Goal: Task Accomplishment & Management: Use online tool/utility

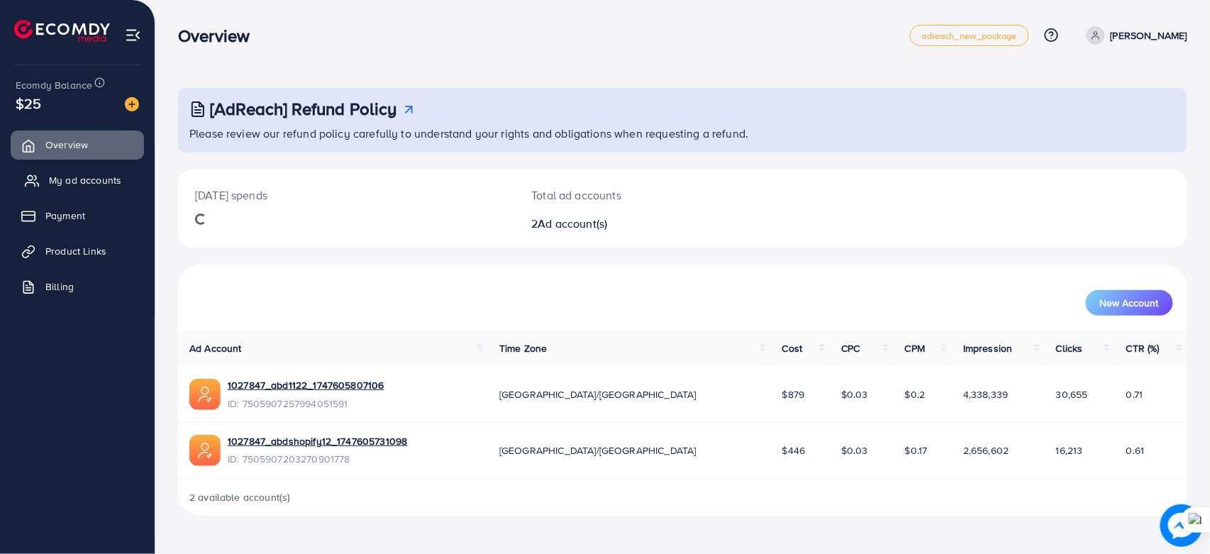
click at [94, 173] on span "My ad accounts" at bounding box center [85, 180] width 72 height 14
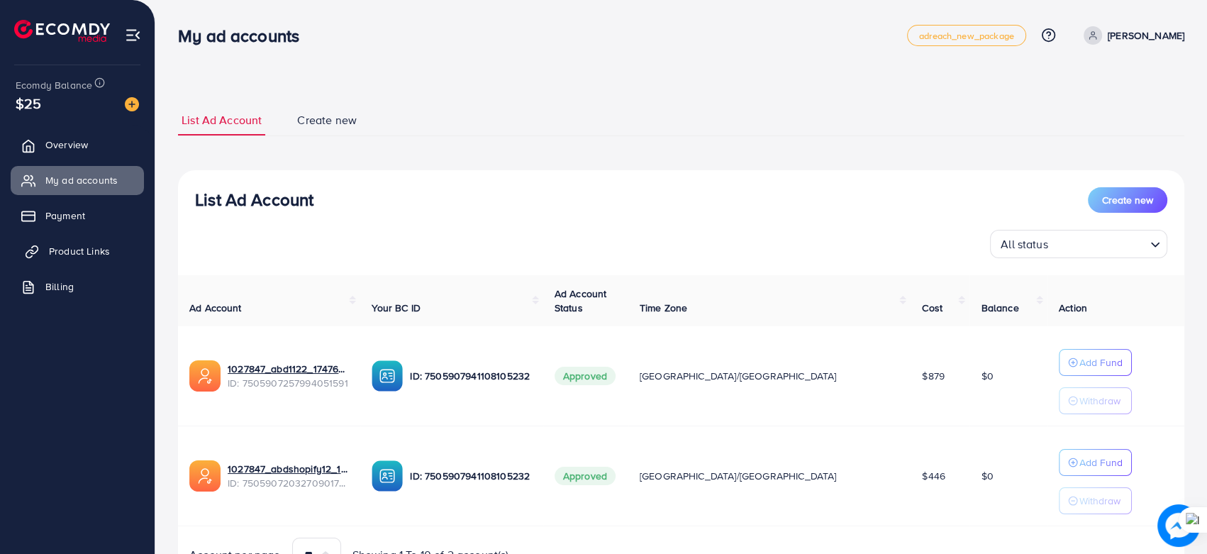
click at [57, 255] on span "Product Links" at bounding box center [79, 251] width 61 height 14
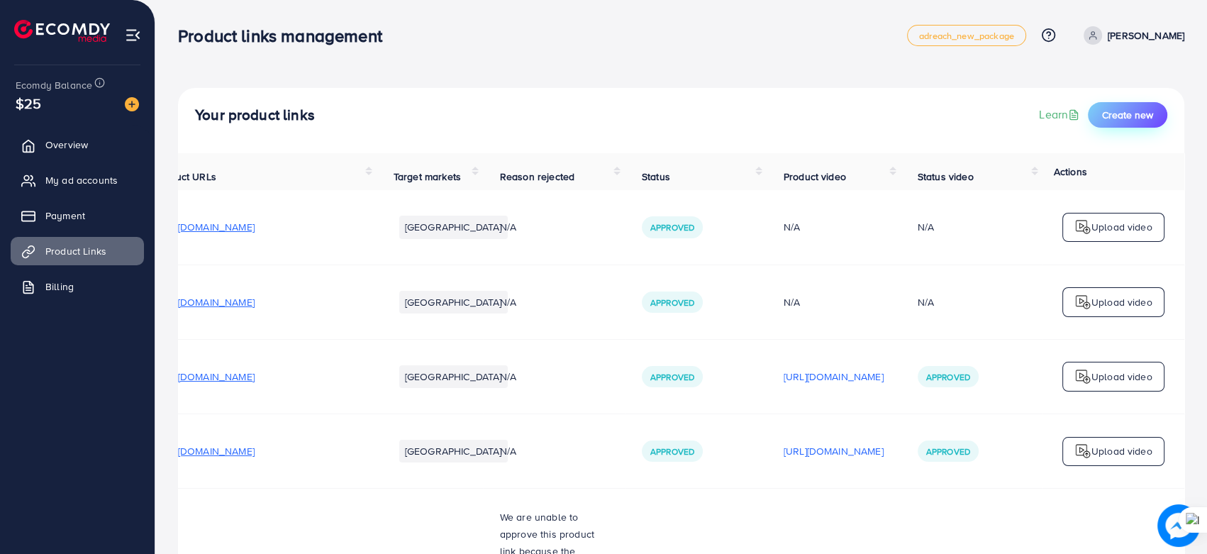
click at [1130, 108] on span "Create new" at bounding box center [1127, 115] width 51 height 14
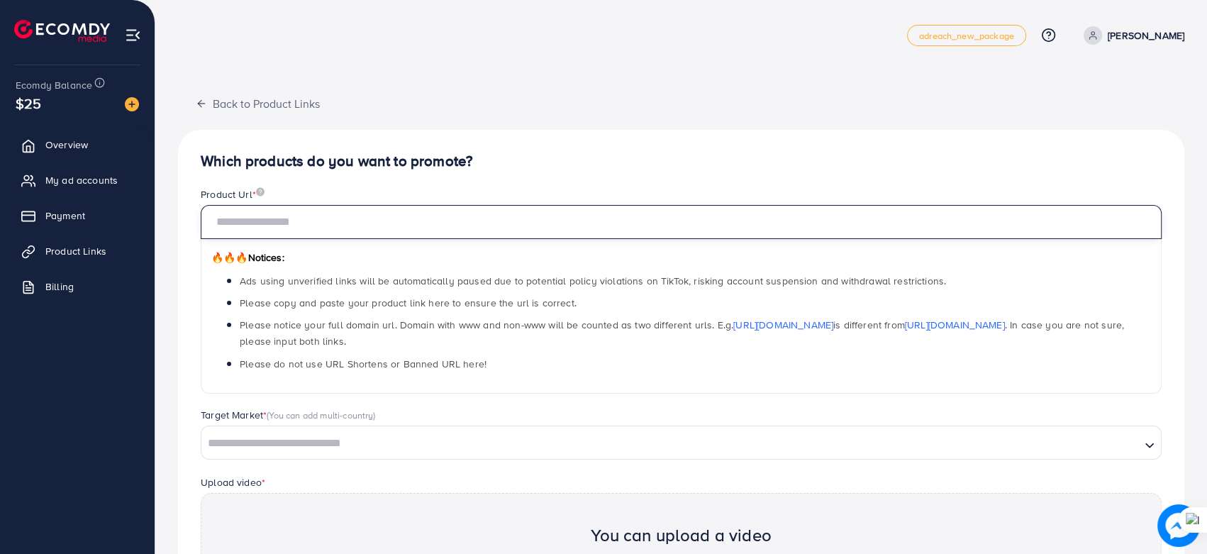
click at [364, 224] on input "text" at bounding box center [681, 222] width 961 height 34
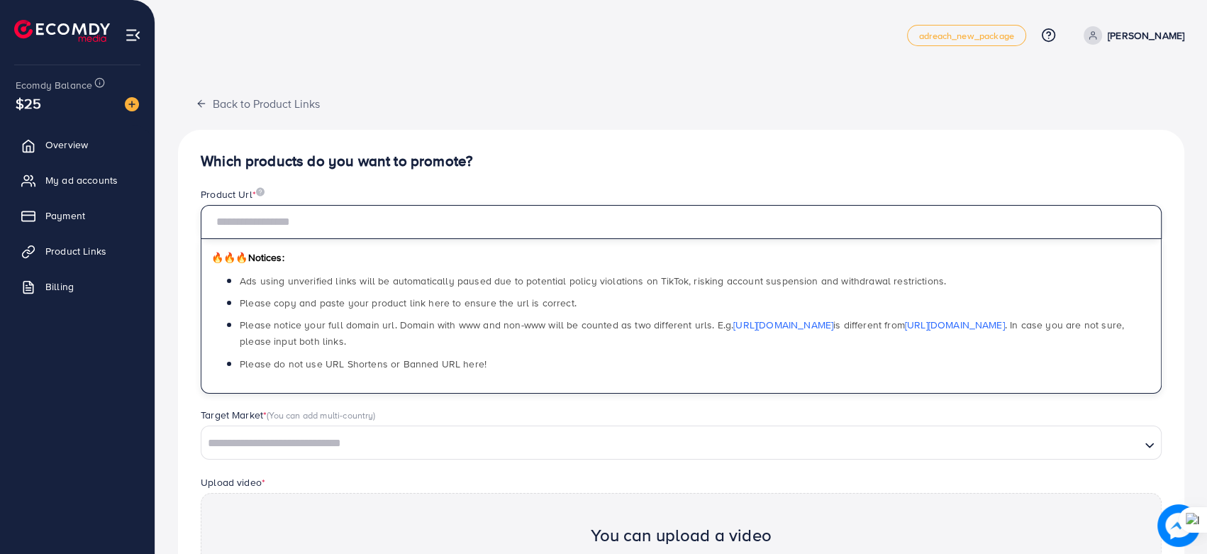
paste input "**********"
type input "**********"
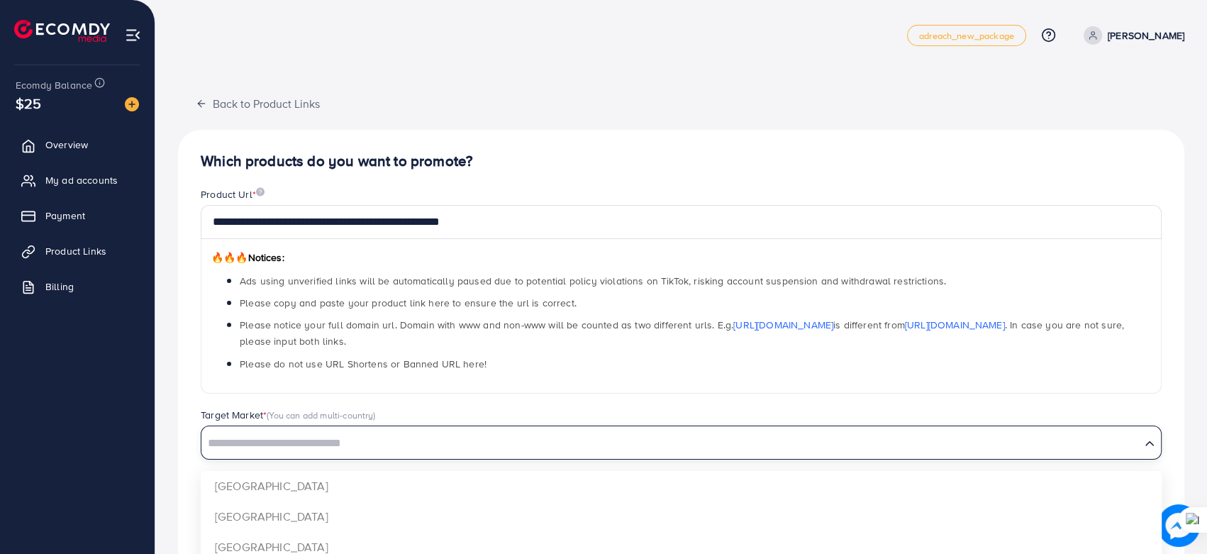
click at [613, 450] on input "Search for option" at bounding box center [671, 444] width 936 height 22
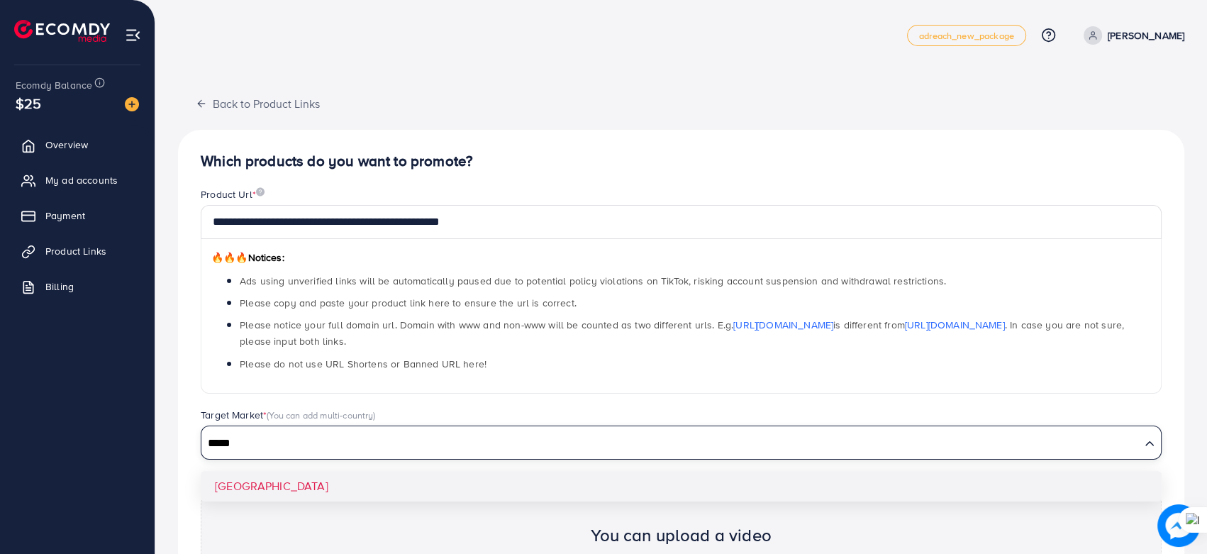
type input "*****"
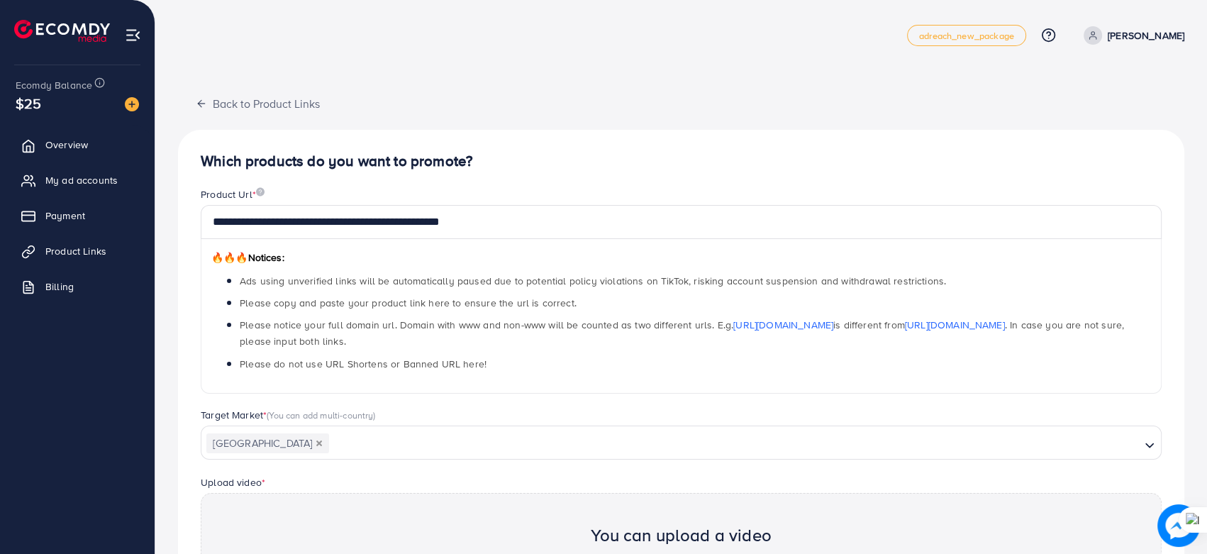
scroll to position [209, 0]
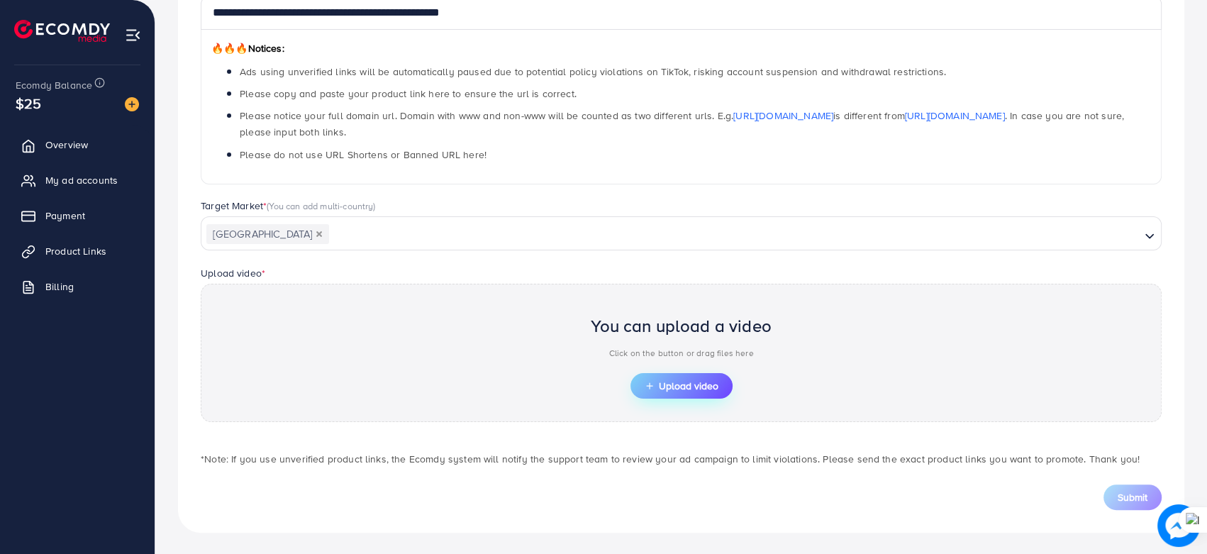
click at [665, 389] on span "Upload video" at bounding box center [682, 386] width 74 height 10
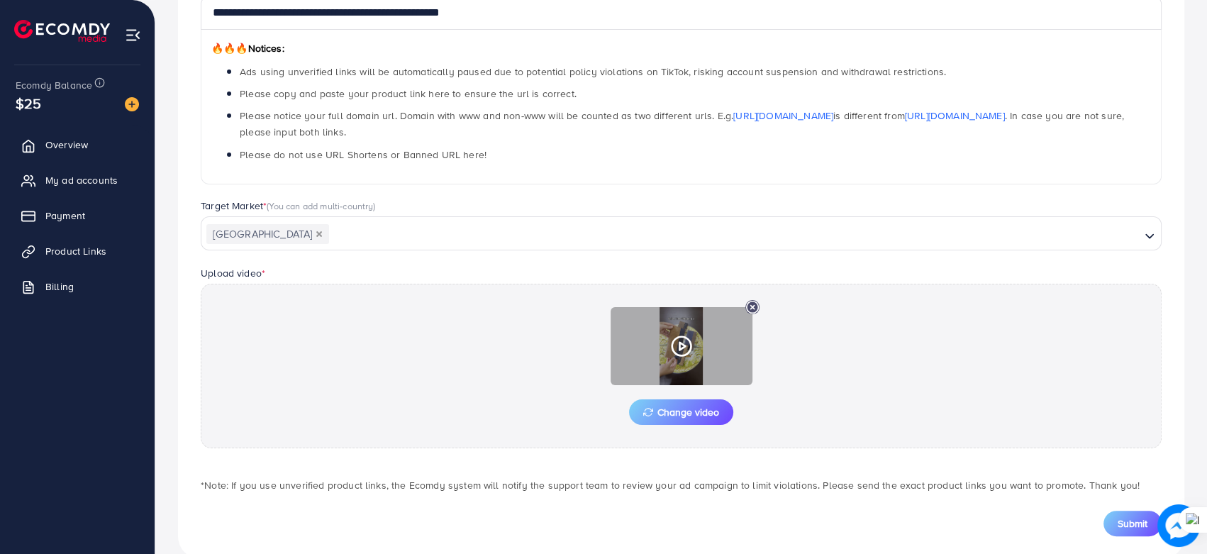
click at [681, 335] on icon at bounding box center [681, 346] width 23 height 23
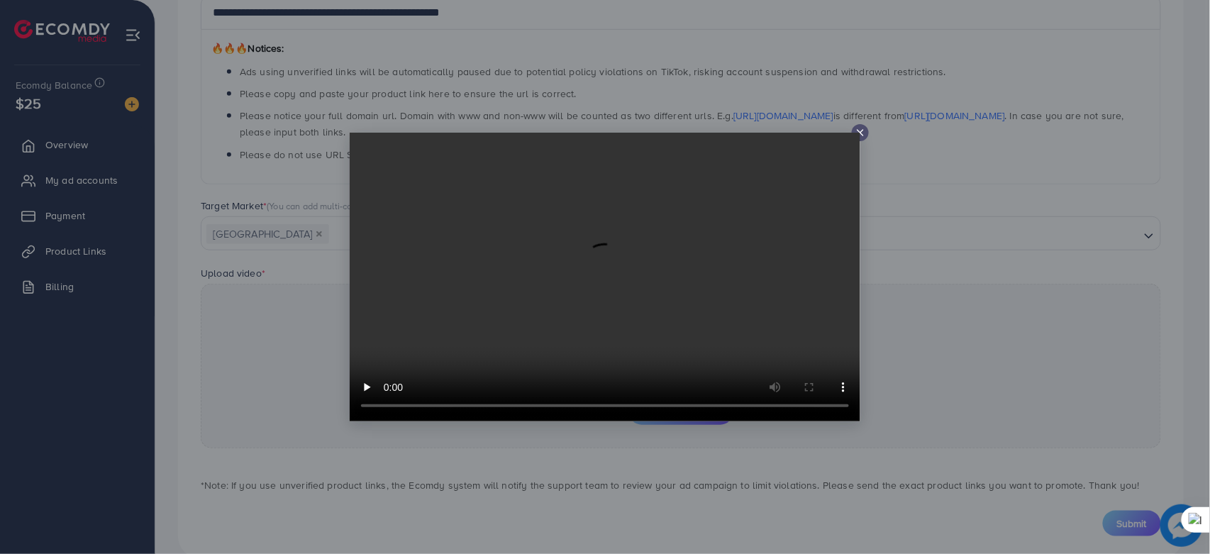
click at [863, 134] on icon at bounding box center [859, 132] width 11 height 11
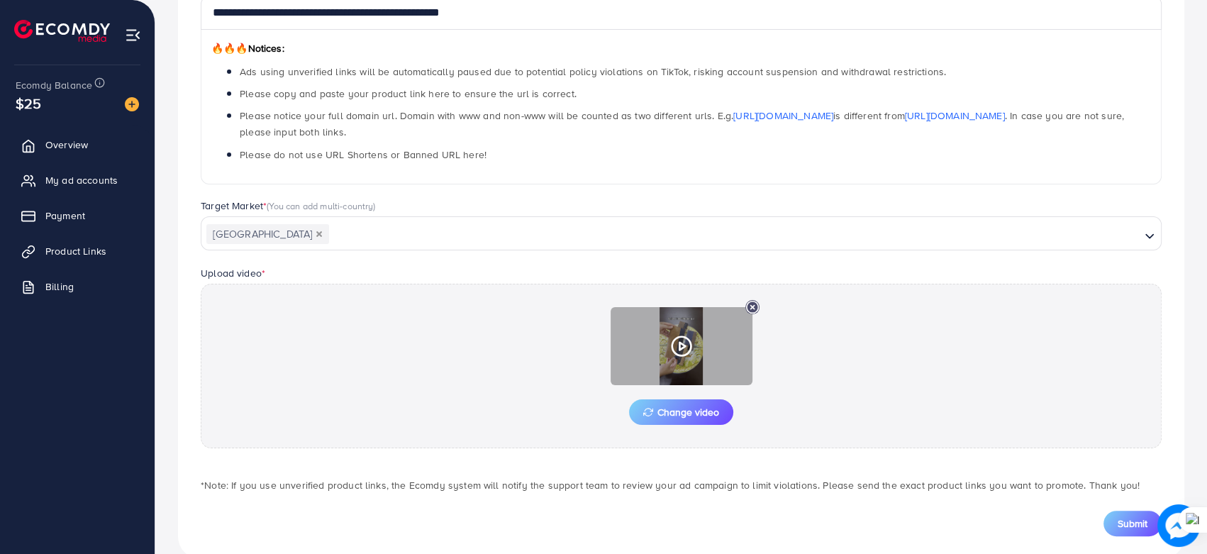
click at [679, 344] on polygon at bounding box center [682, 346] width 6 height 8
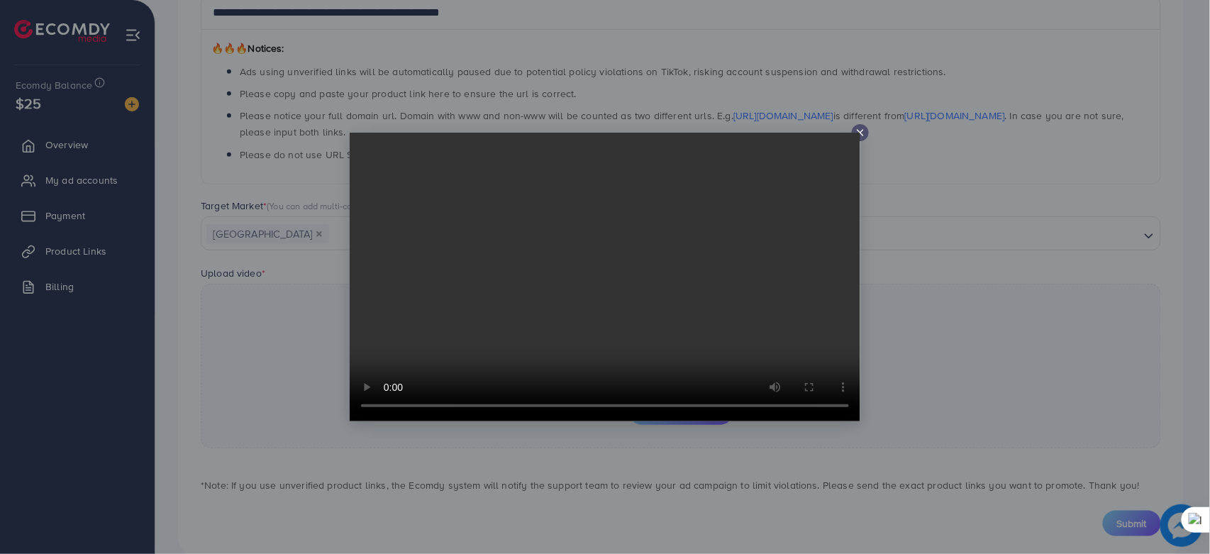
click at [859, 132] on line at bounding box center [860, 133] width 6 height 6
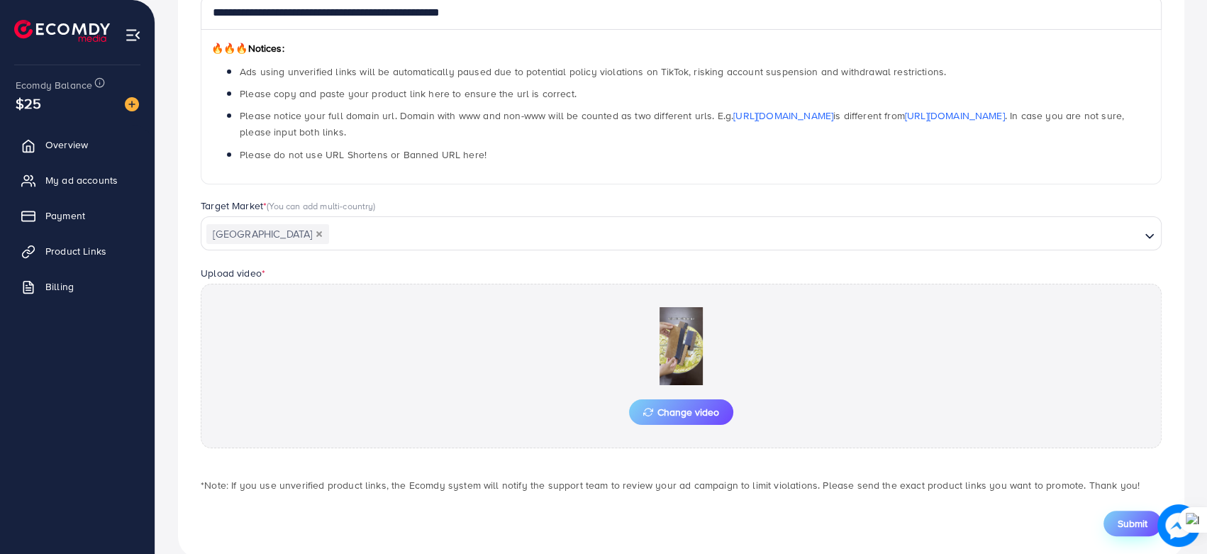
click at [1141, 522] on span "Submit" at bounding box center [1133, 523] width 30 height 14
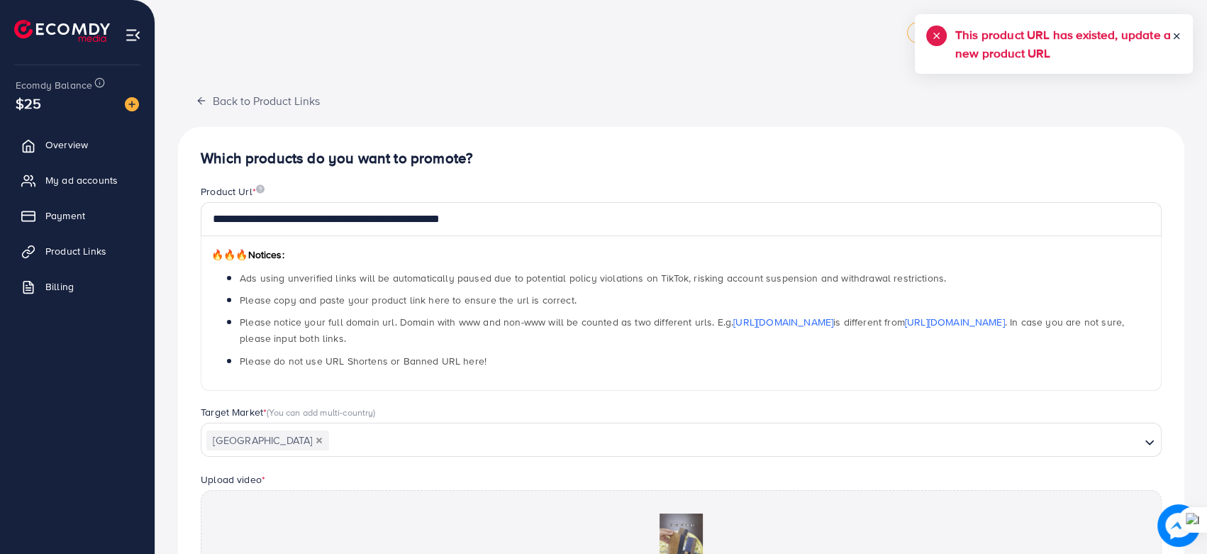
scroll to position [0, 0]
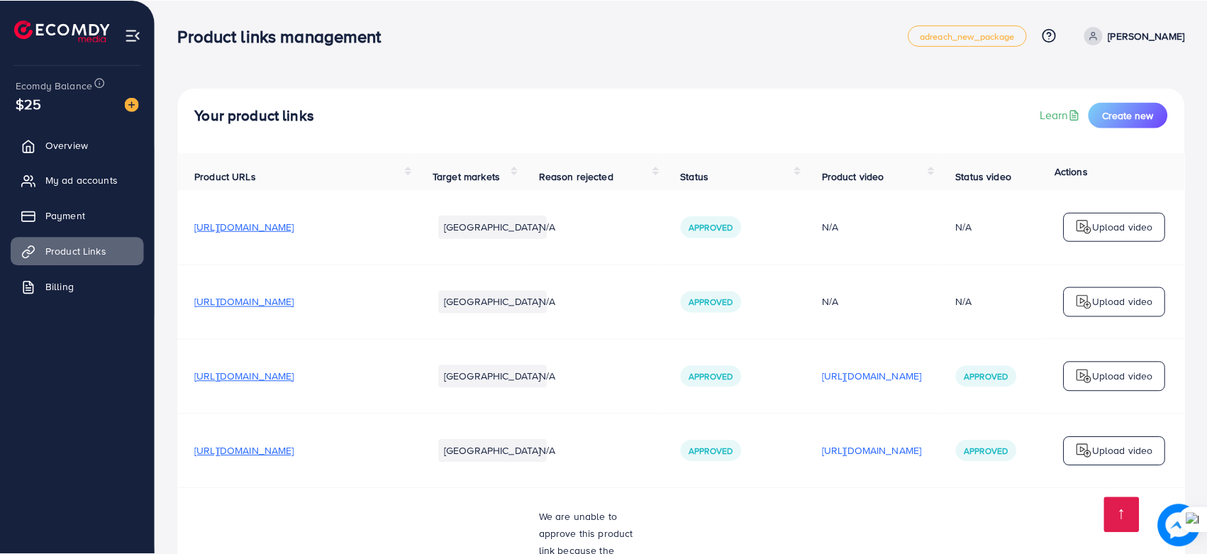
scroll to position [4334, 0]
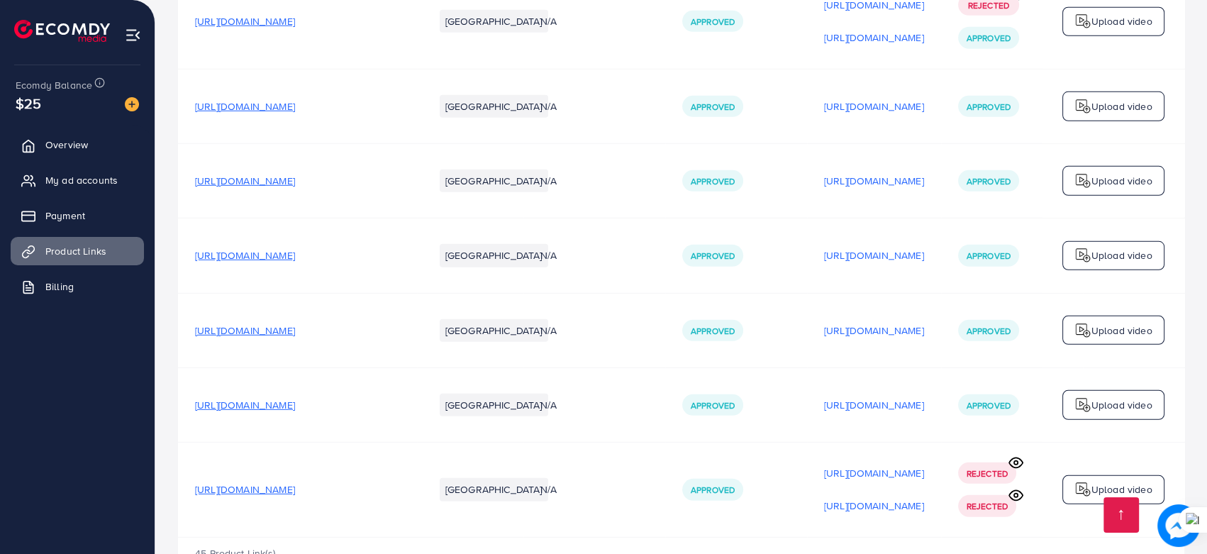
click at [295, 398] on span "[URL][DOMAIN_NAME]" at bounding box center [245, 405] width 100 height 14
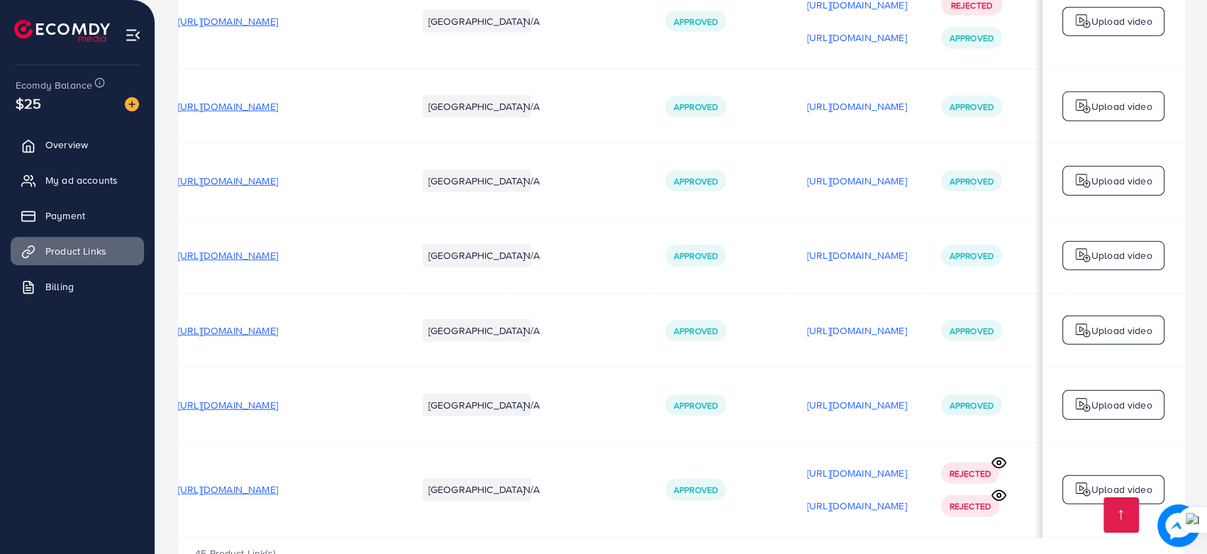
scroll to position [0, 0]
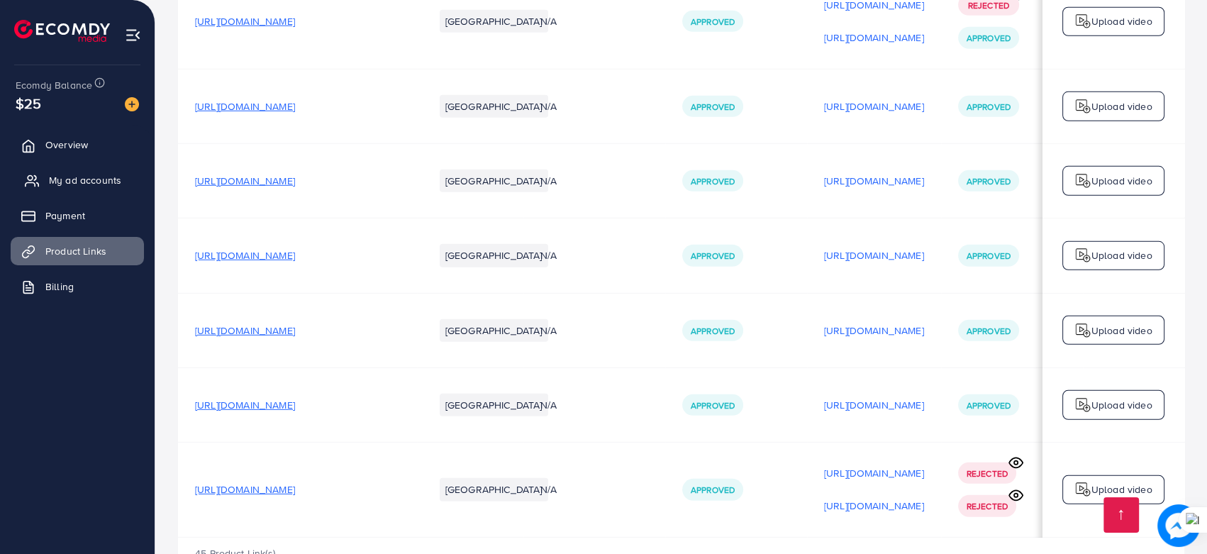
click at [85, 177] on span "My ad accounts" at bounding box center [85, 180] width 72 height 14
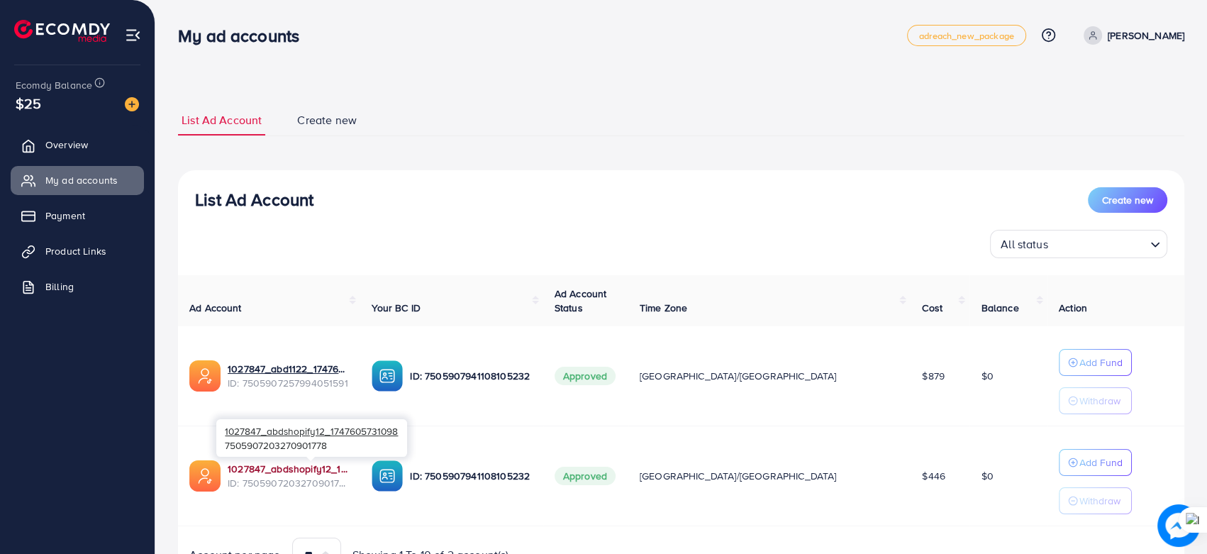
click at [312, 465] on link "1027847_abdshopify12_1747605731098" at bounding box center [288, 469] width 121 height 14
click at [106, 255] on span "Product Links" at bounding box center [79, 251] width 61 height 14
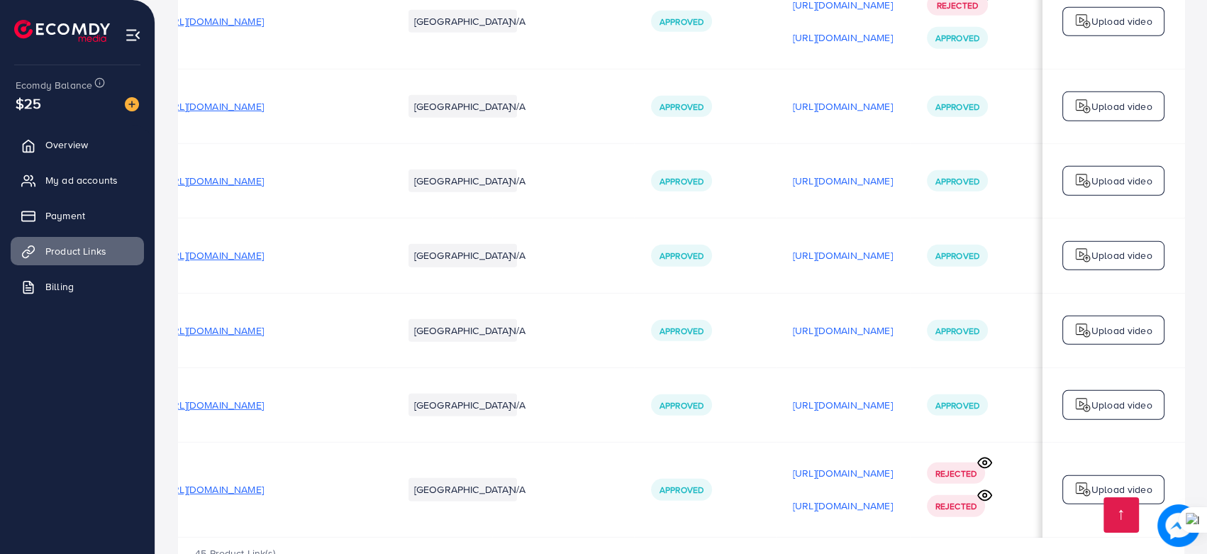
scroll to position [0, 39]
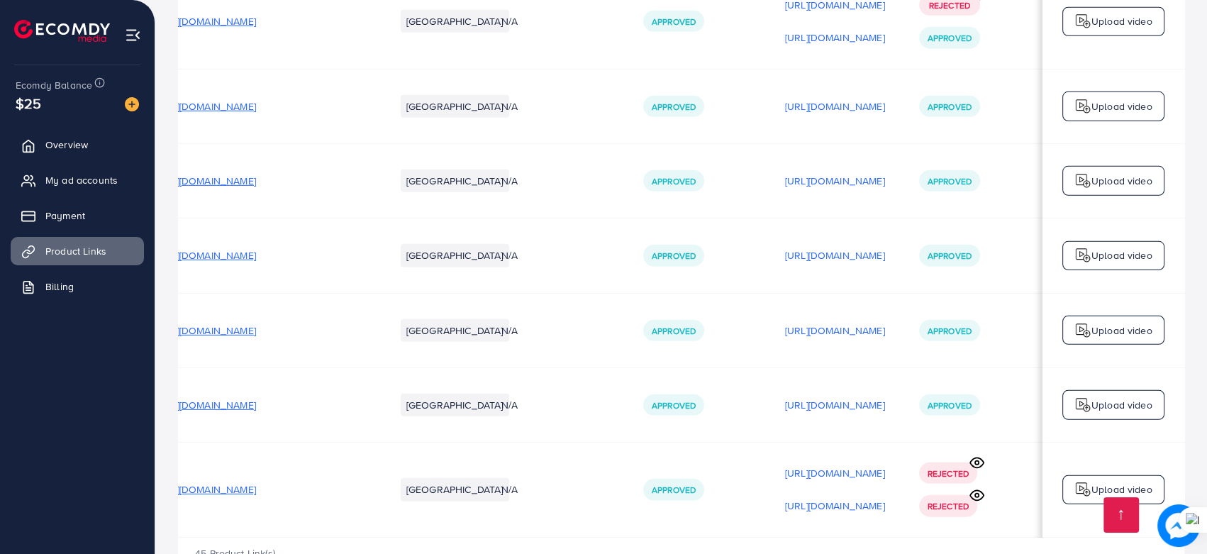
click at [256, 323] on span "[URL][DOMAIN_NAME]" at bounding box center [206, 330] width 100 height 14
